Goal: Find specific fact: Find specific fact

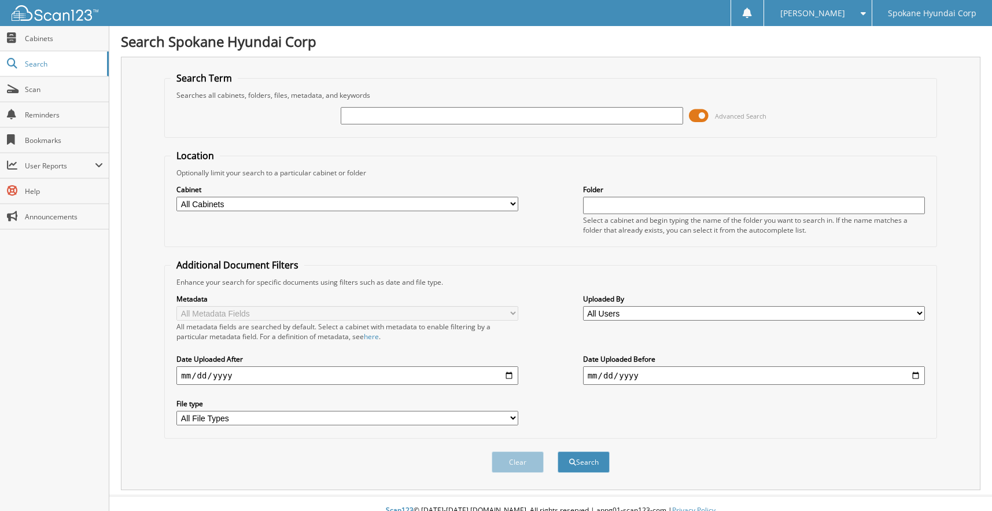
click at [427, 110] on input "text" at bounding box center [512, 115] width 342 height 17
type input "30213"
click at [557, 451] on button "Search" at bounding box center [583, 461] width 52 height 21
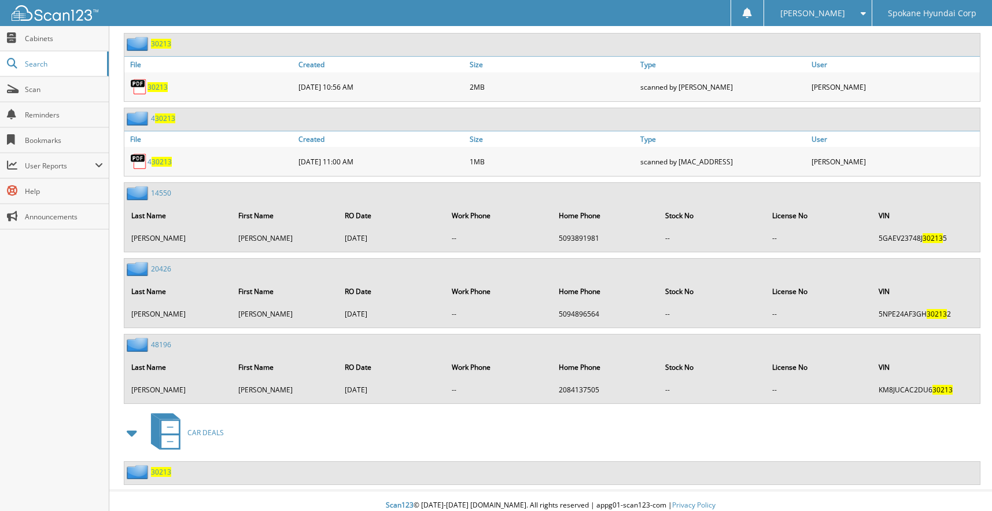
scroll to position [564, 0]
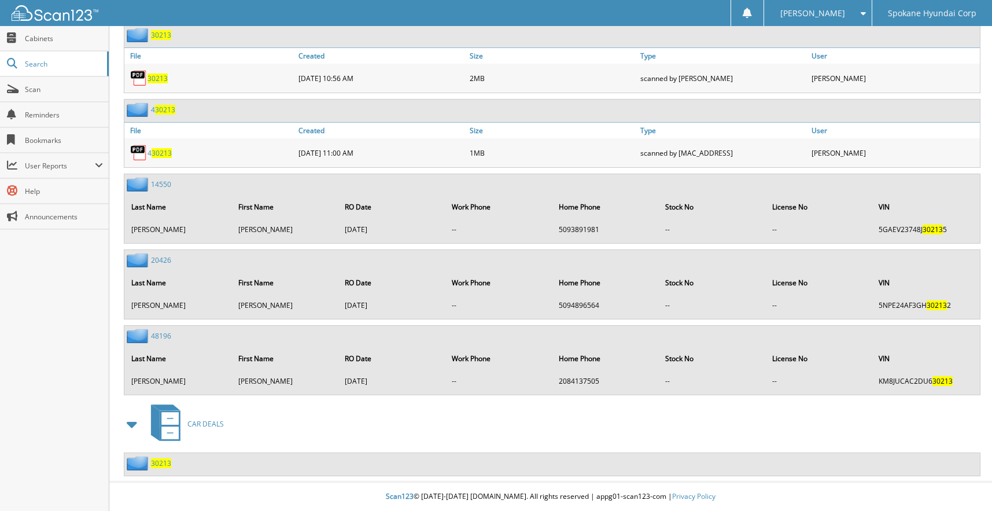
click at [166, 464] on span "30213" at bounding box center [161, 463] width 20 height 10
